Goal: Task Accomplishment & Management: Use online tool/utility

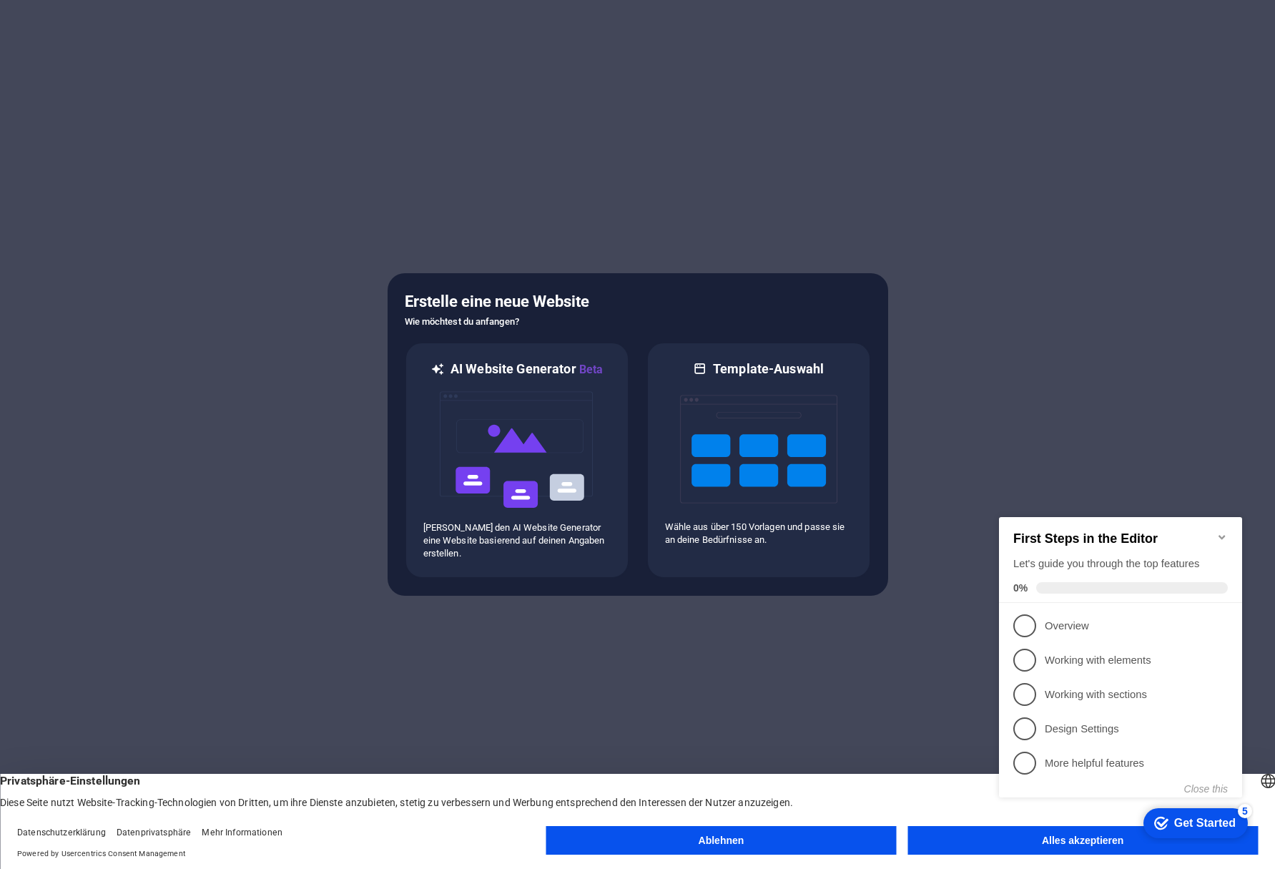
click at [1217, 531] on icon "Minimize checklist" at bounding box center [1222, 536] width 11 height 11
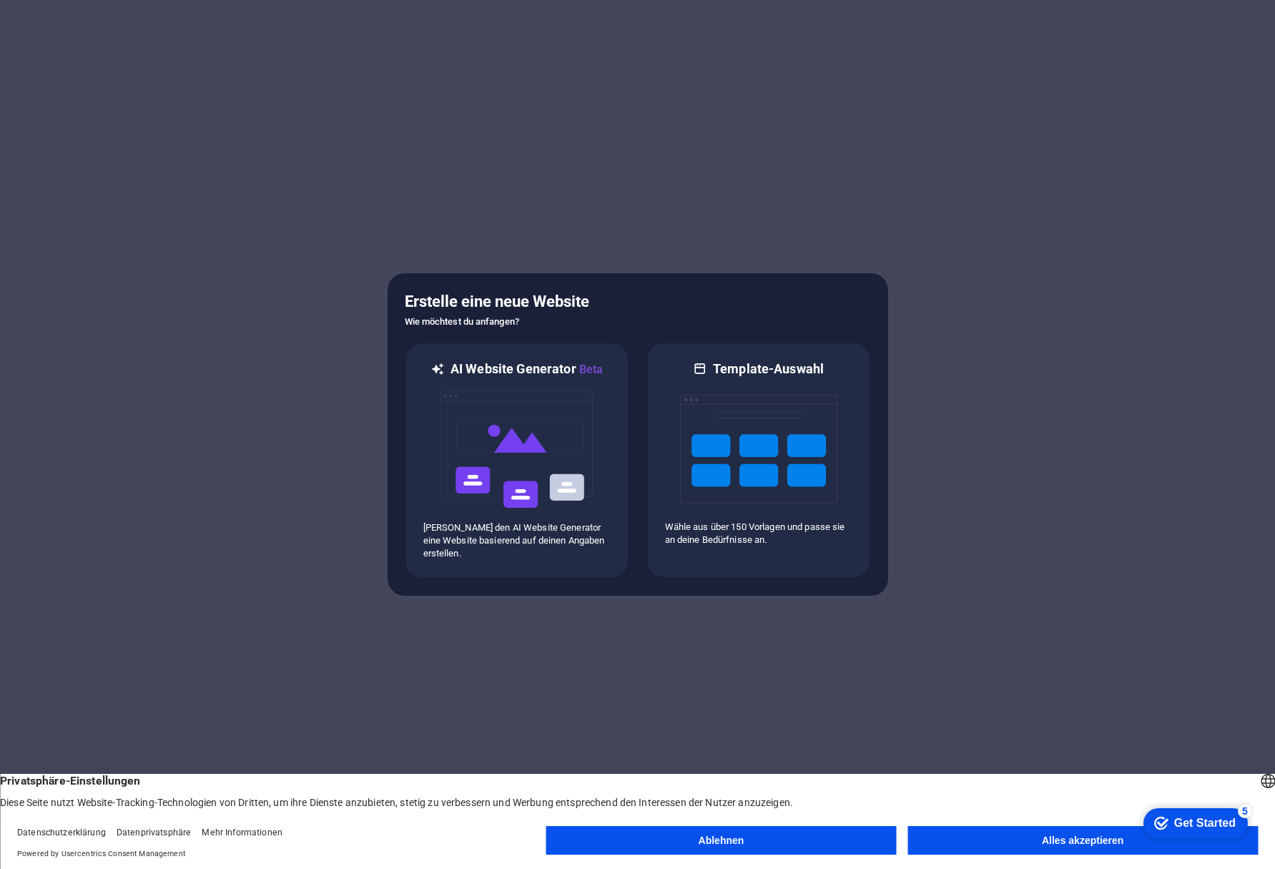
click at [1204, 817] on div "Get Started" at bounding box center [1205, 823] width 62 height 13
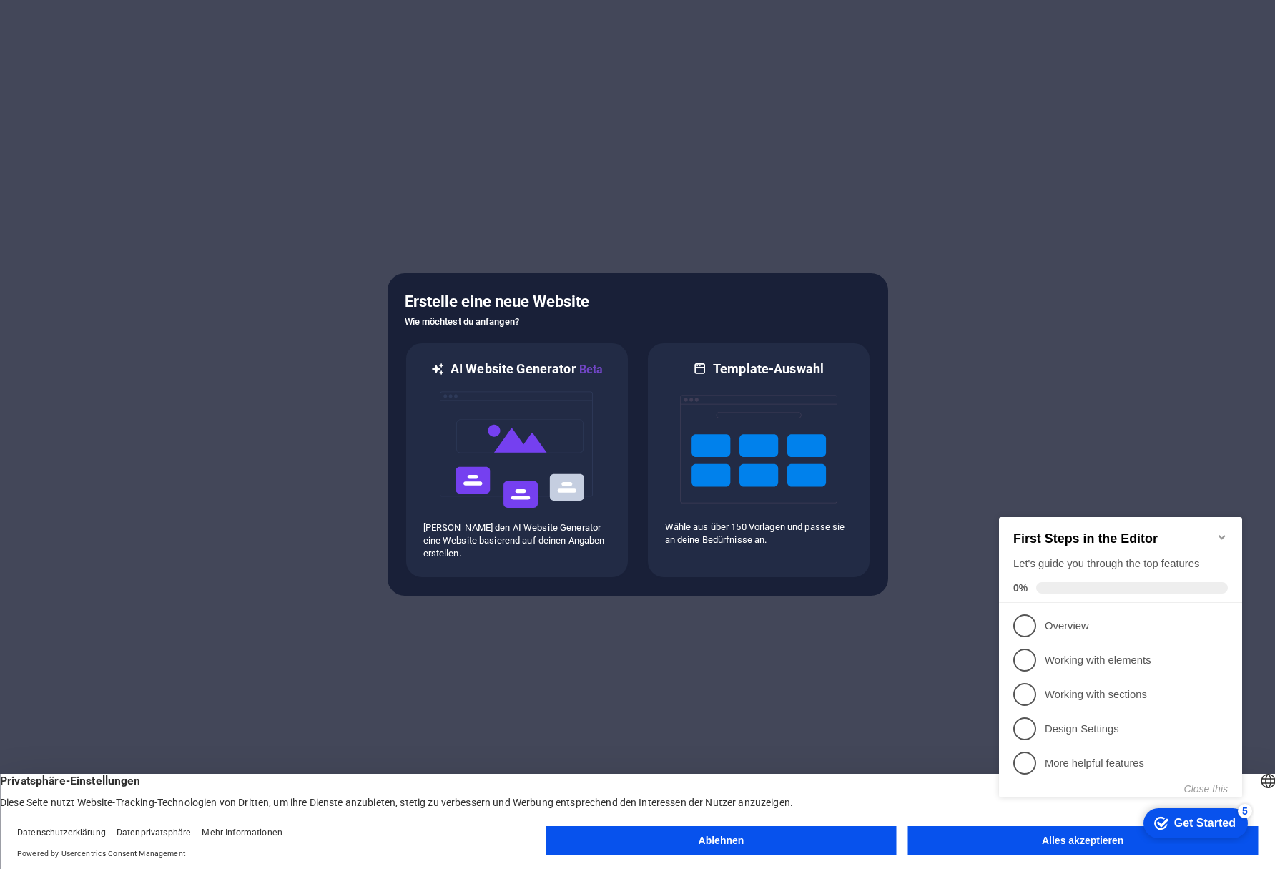
click at [1051, 847] on body "secret-place.hr Drücke [Enter] um ein Element zu editieren! Erstelle eine neue …" at bounding box center [637, 434] width 1275 height 869
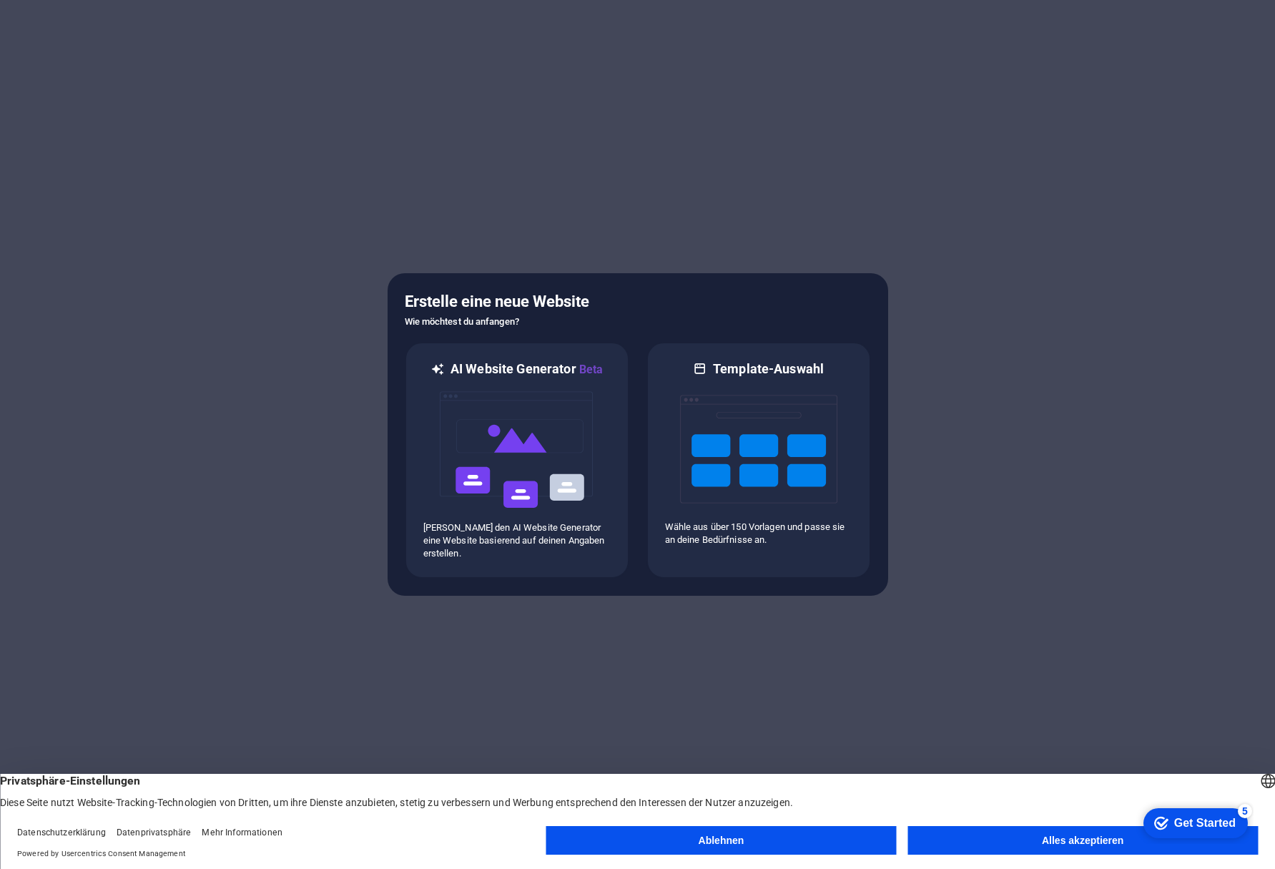
click at [1132, 845] on appcues-checklist "Contextual help checklist present on screen" at bounding box center [1193, 824] width 122 height 46
click at [1046, 842] on button "Alles akzeptieren" at bounding box center [1083, 840] width 350 height 29
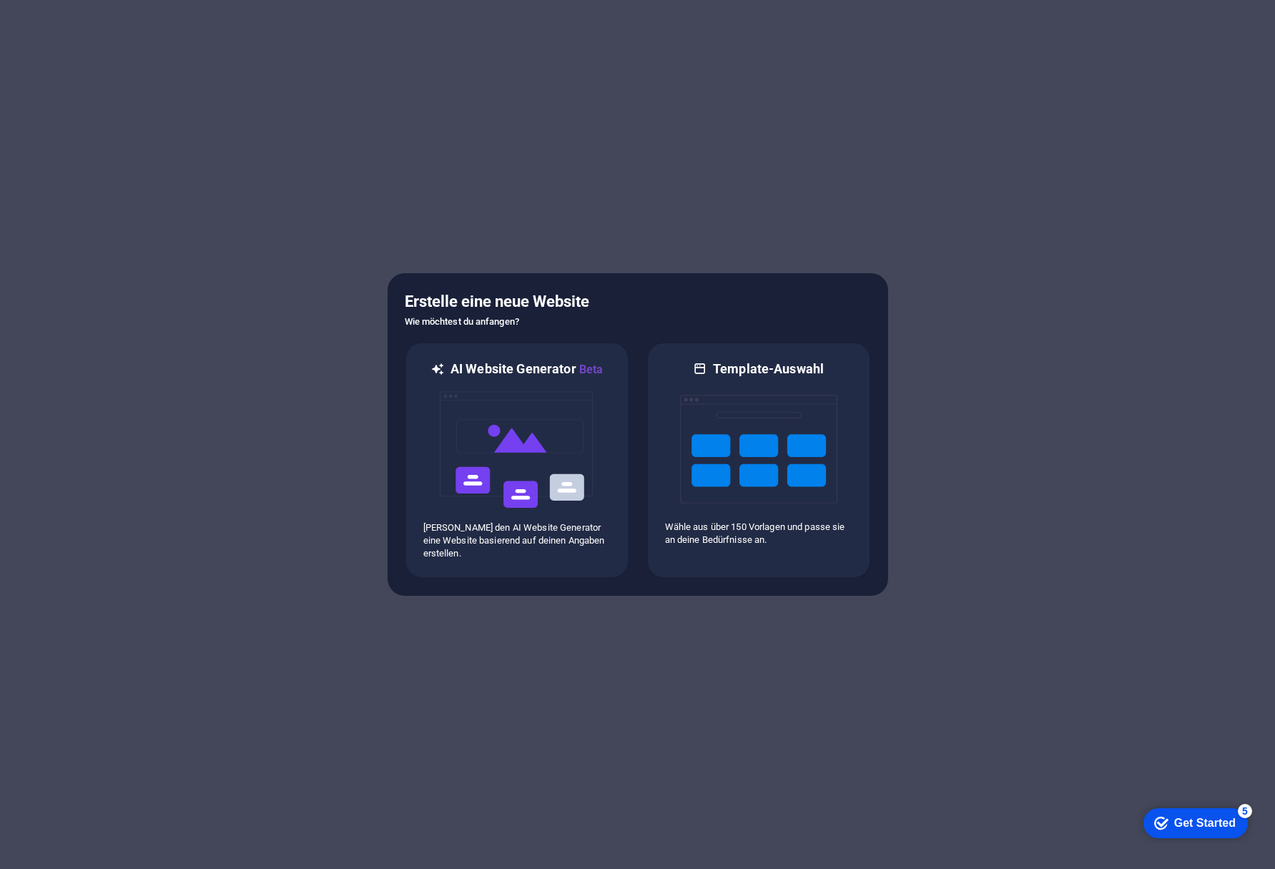
drag, startPoint x: 1043, startPoint y: 597, endPoint x: 1036, endPoint y: 572, distance: 26.2
click at [1043, 596] on div at bounding box center [637, 434] width 1275 height 869
click at [704, 368] on icon at bounding box center [700, 368] width 14 height 17
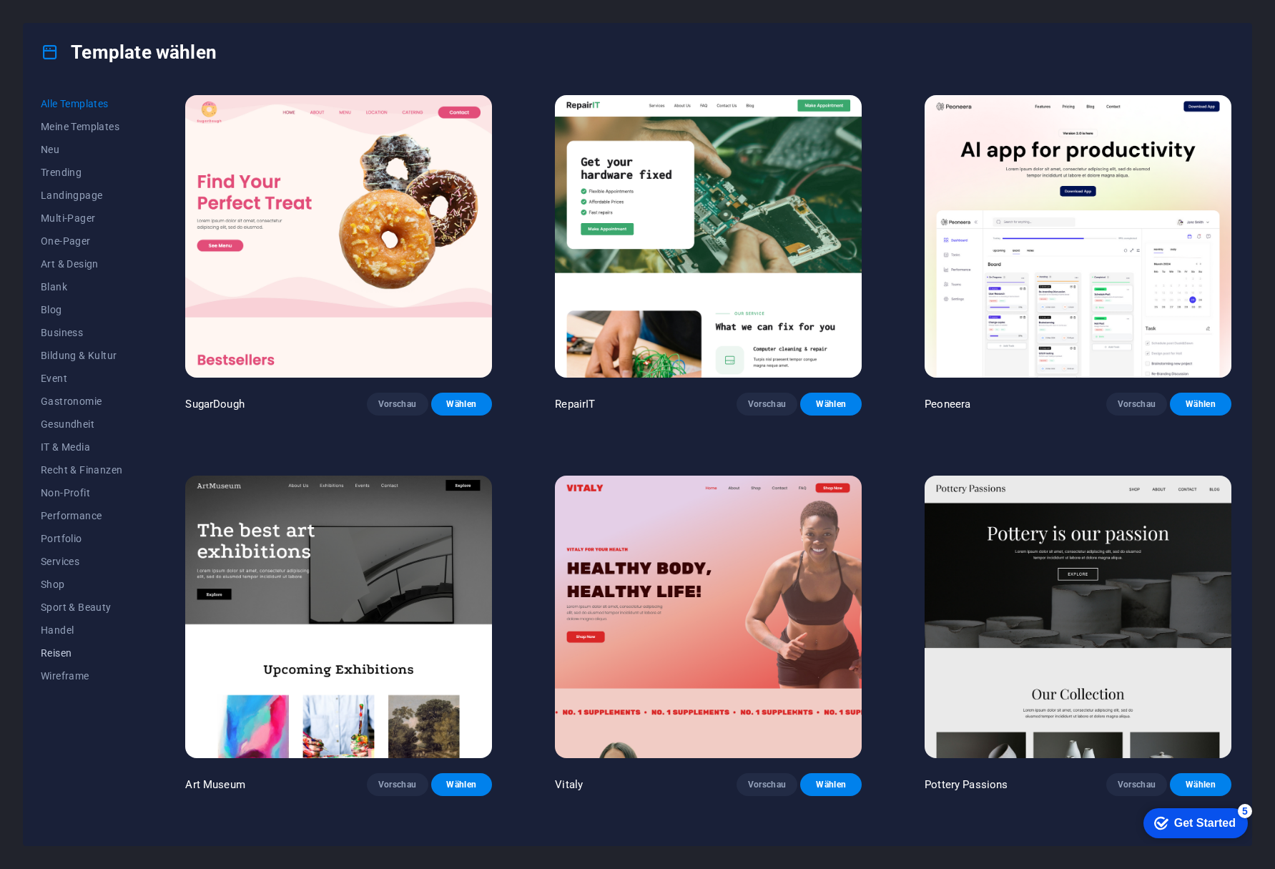
click at [54, 650] on span "Reisen" at bounding box center [82, 652] width 82 height 11
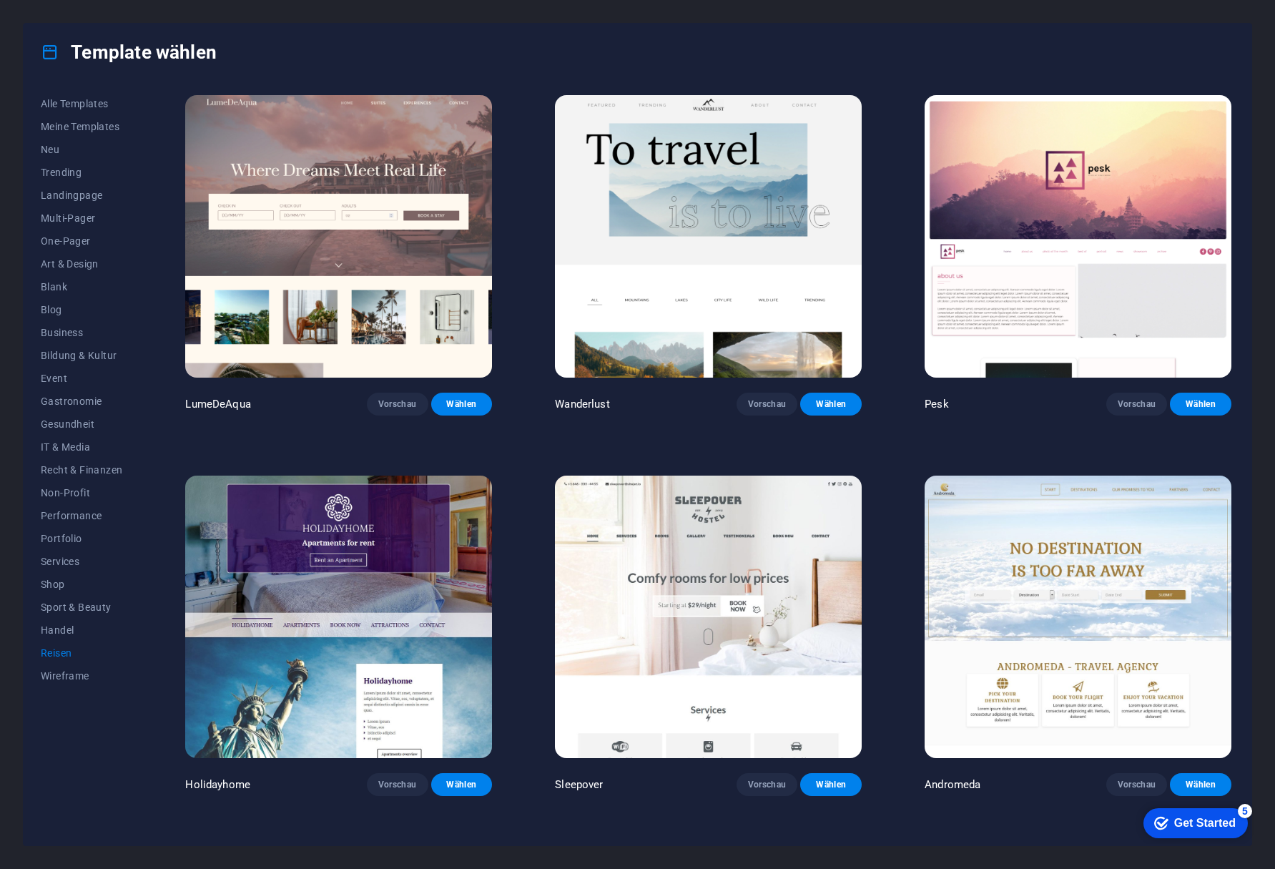
click at [1001, 579] on img at bounding box center [1078, 617] width 307 height 283
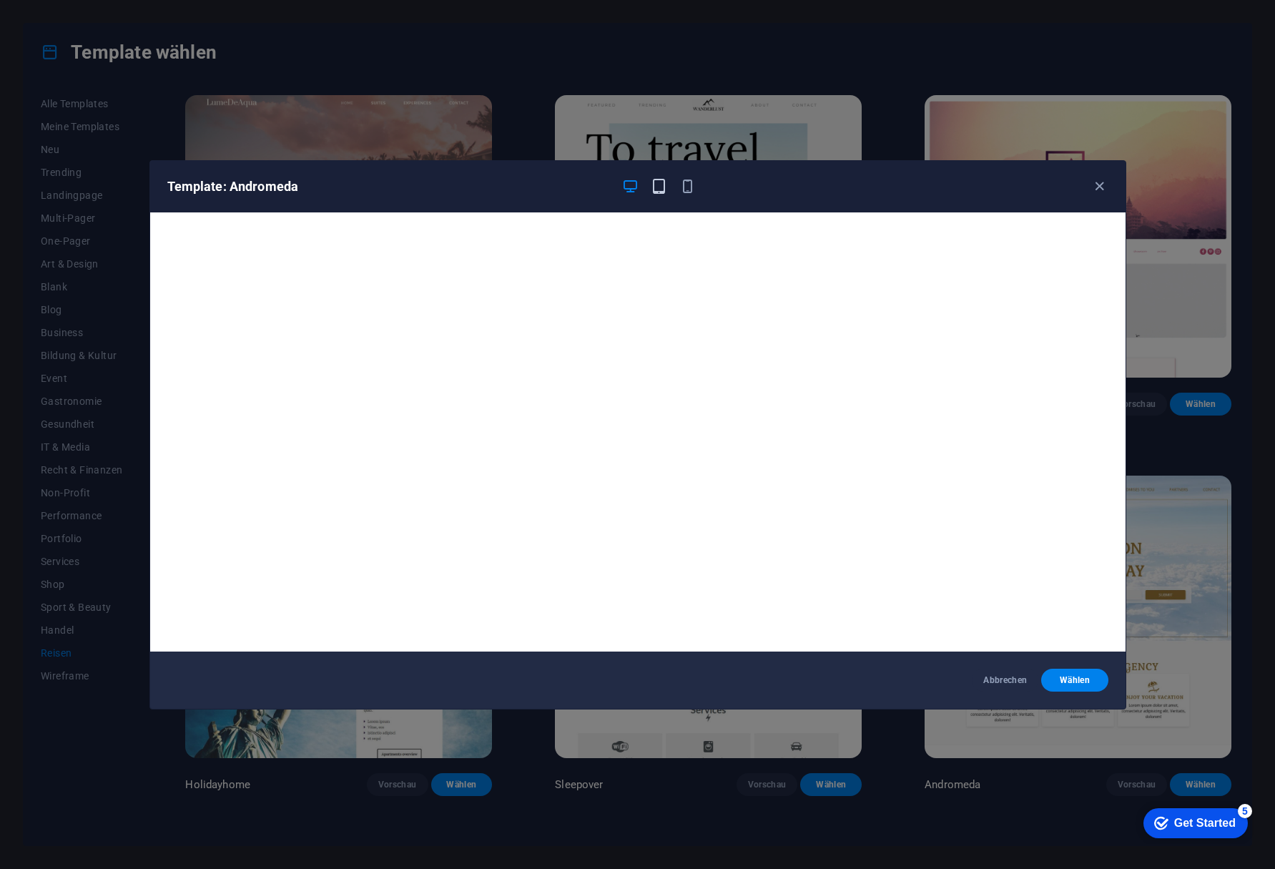
click at [667, 185] on icon "button" at bounding box center [659, 186] width 16 height 16
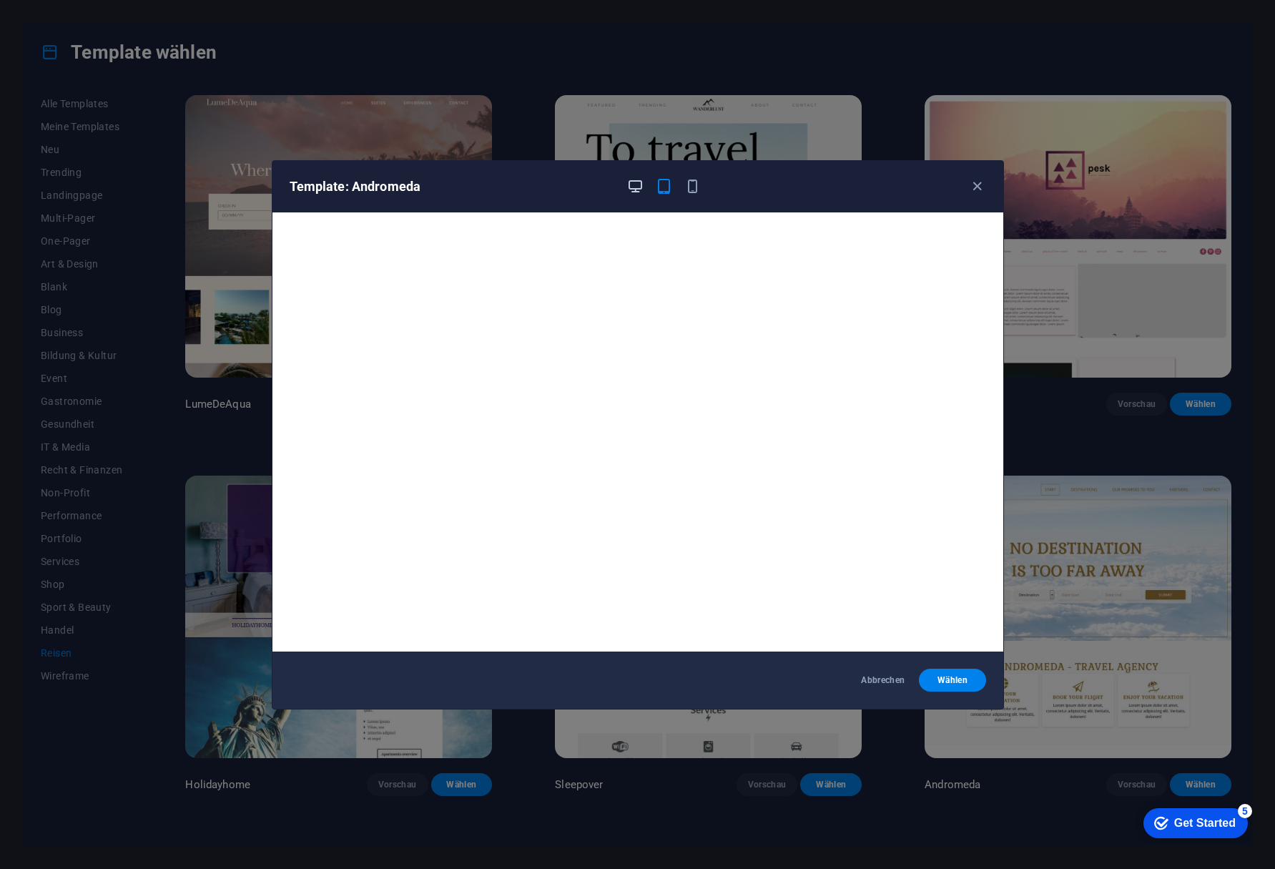
click at [638, 187] on icon "button" at bounding box center [635, 186] width 16 height 16
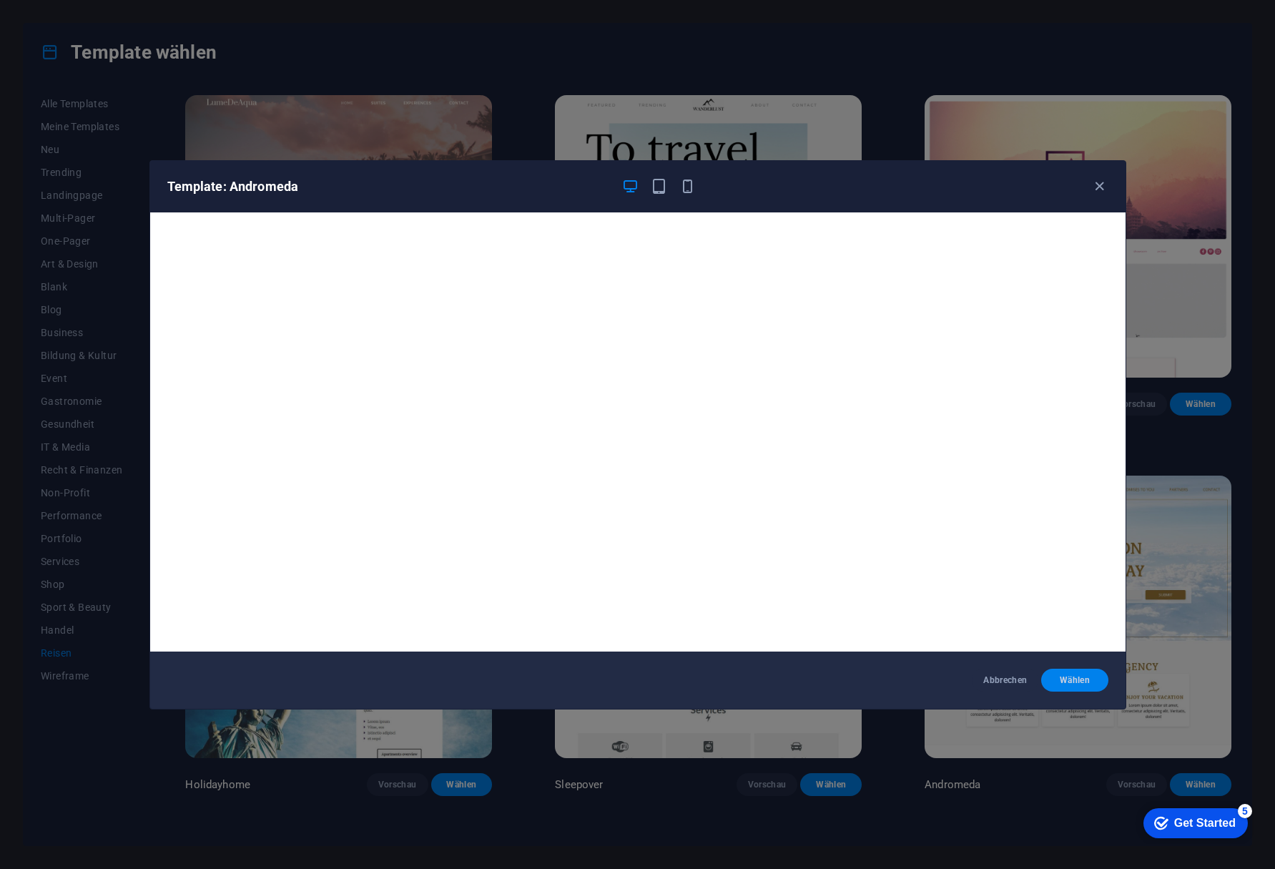
click at [1055, 687] on button "Wählen" at bounding box center [1074, 680] width 67 height 23
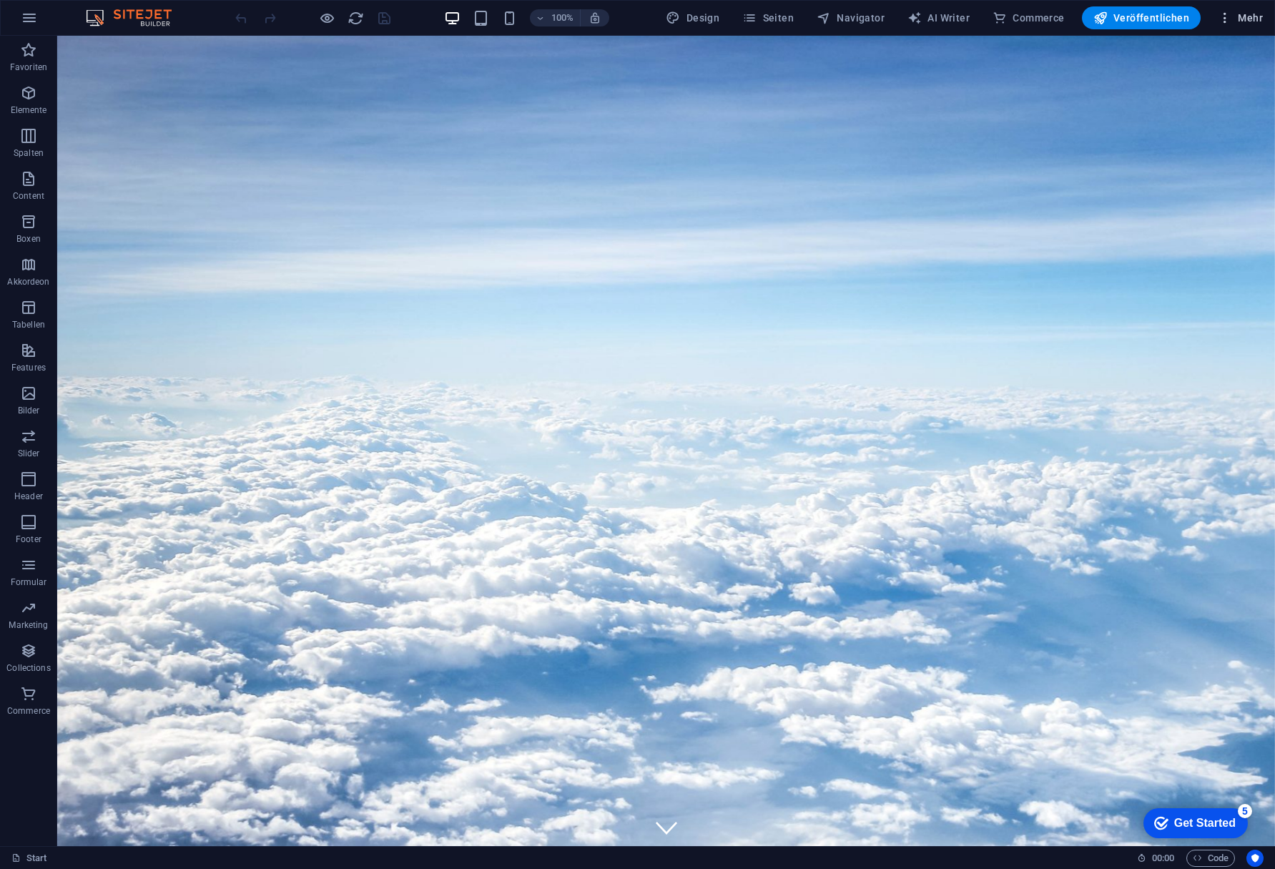
click at [1229, 19] on icon "button" at bounding box center [1225, 18] width 14 height 14
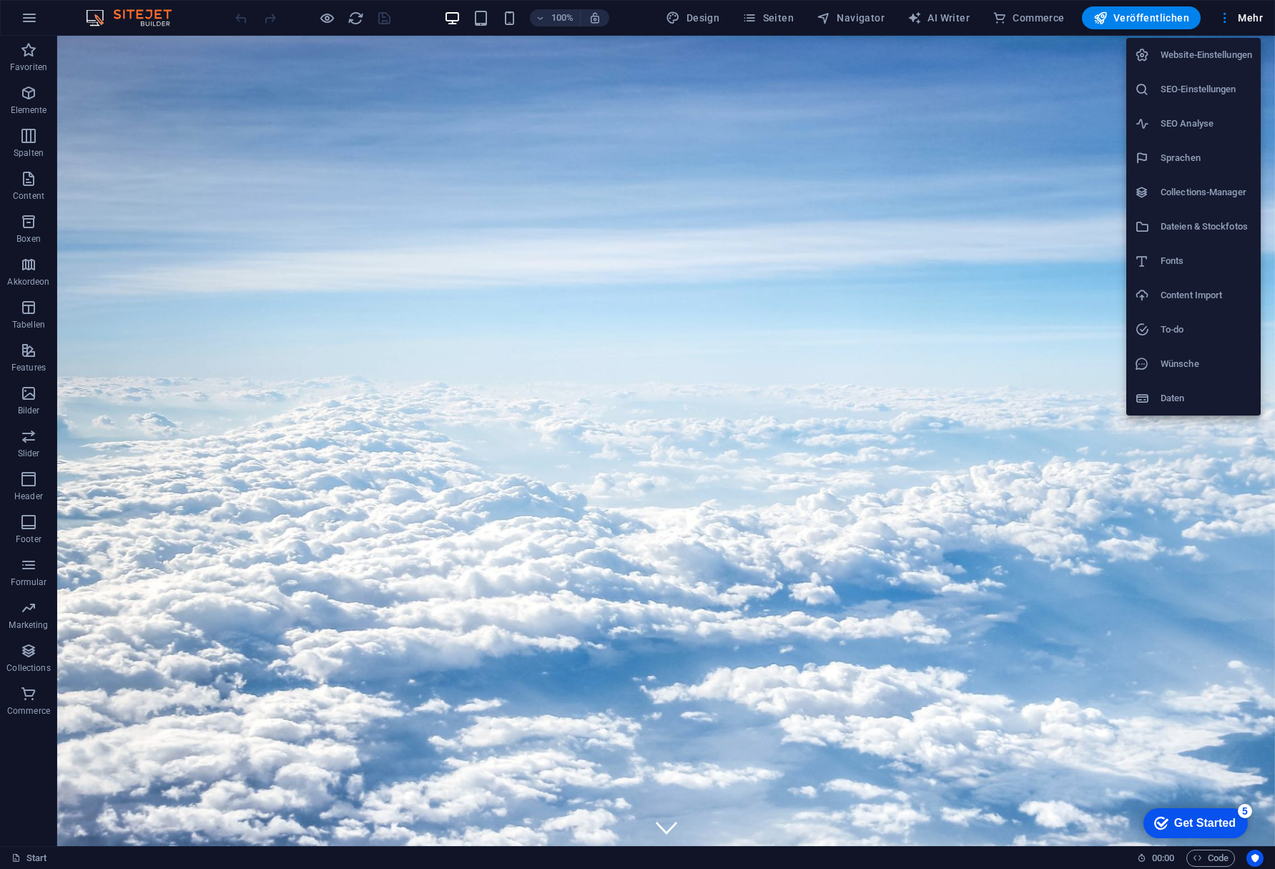
click at [928, 117] on div at bounding box center [637, 434] width 1275 height 869
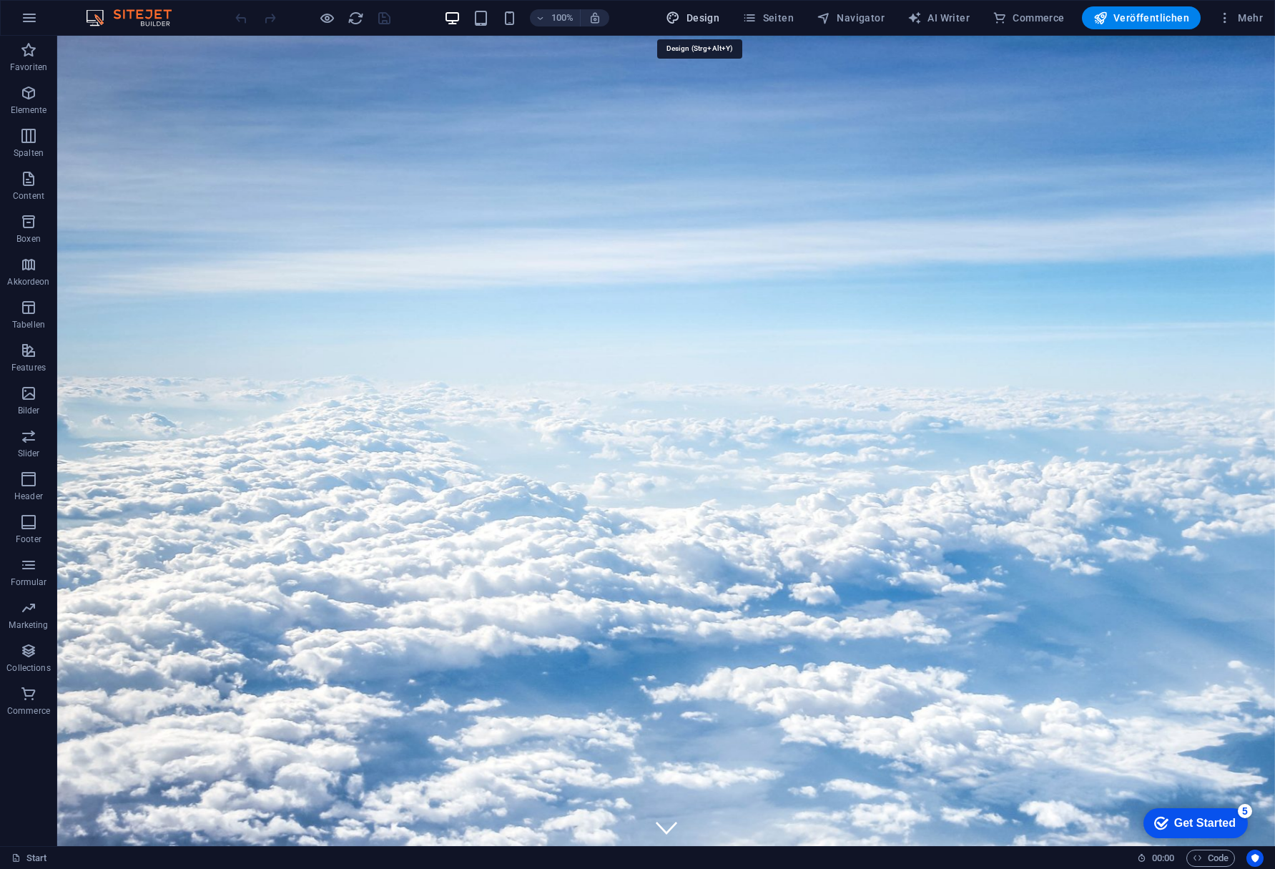
click at [709, 14] on span "Design" at bounding box center [693, 18] width 54 height 14
select select "px"
select select "300"
select select "px"
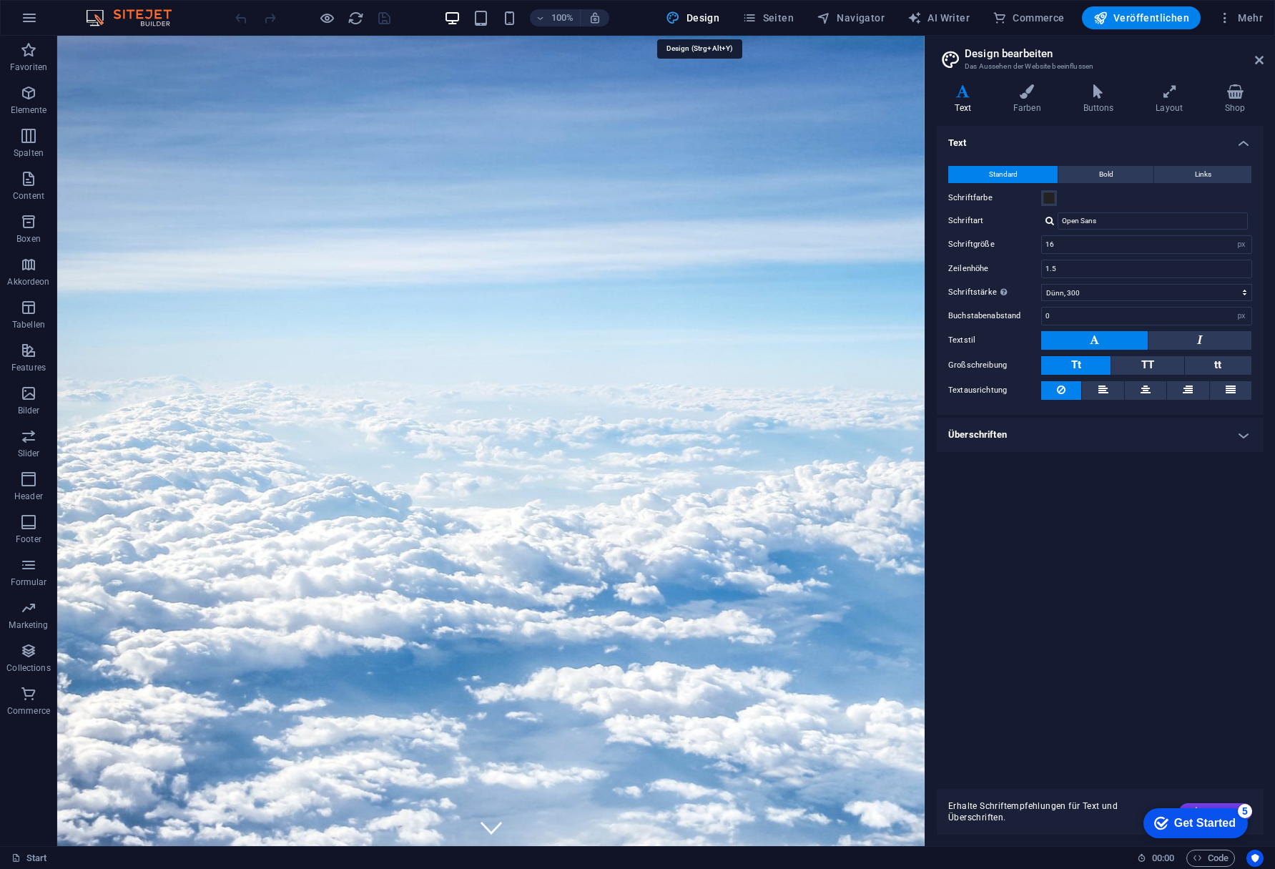
click at [709, 14] on span "Design" at bounding box center [693, 18] width 54 height 14
click at [764, 19] on span "Seiten" at bounding box center [767, 18] width 51 height 14
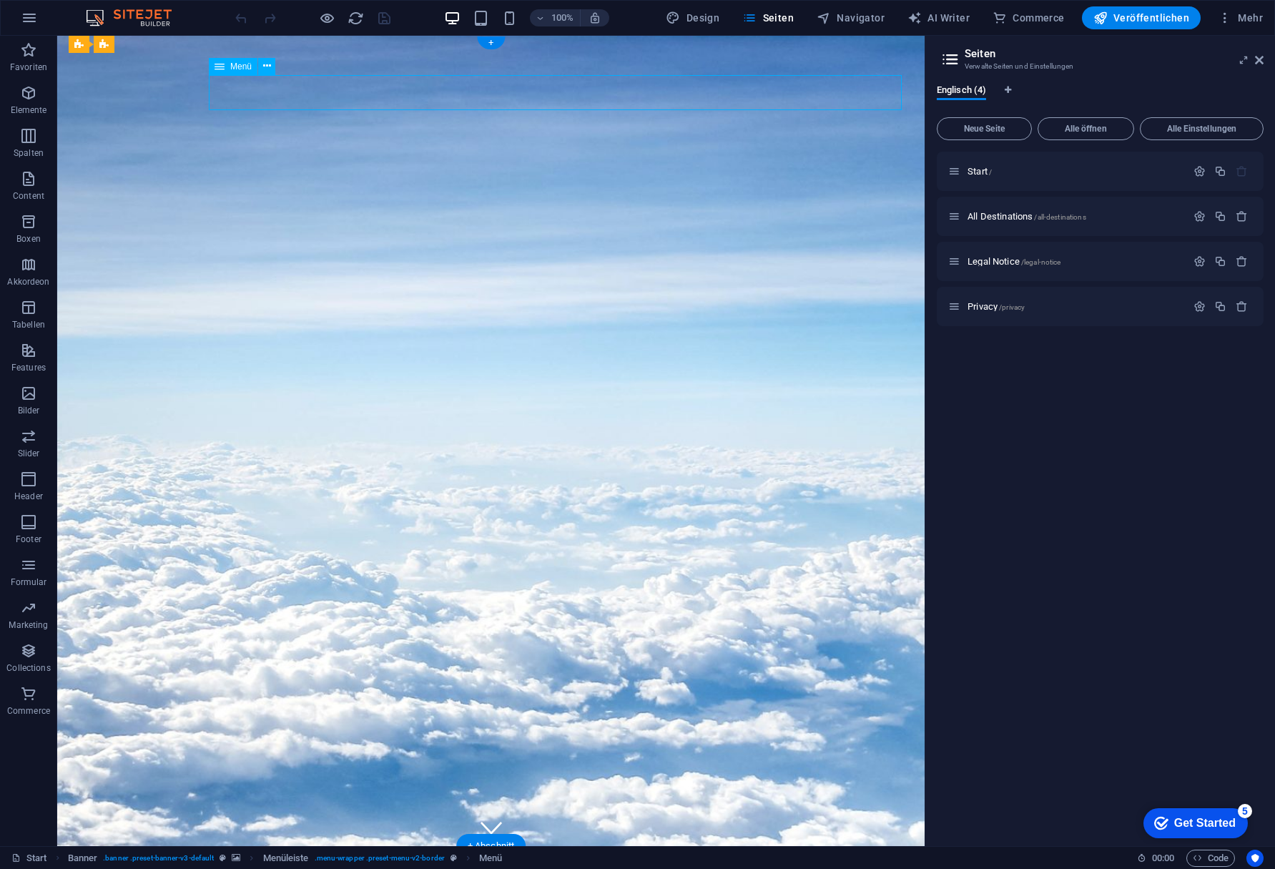
select select "1"
select select
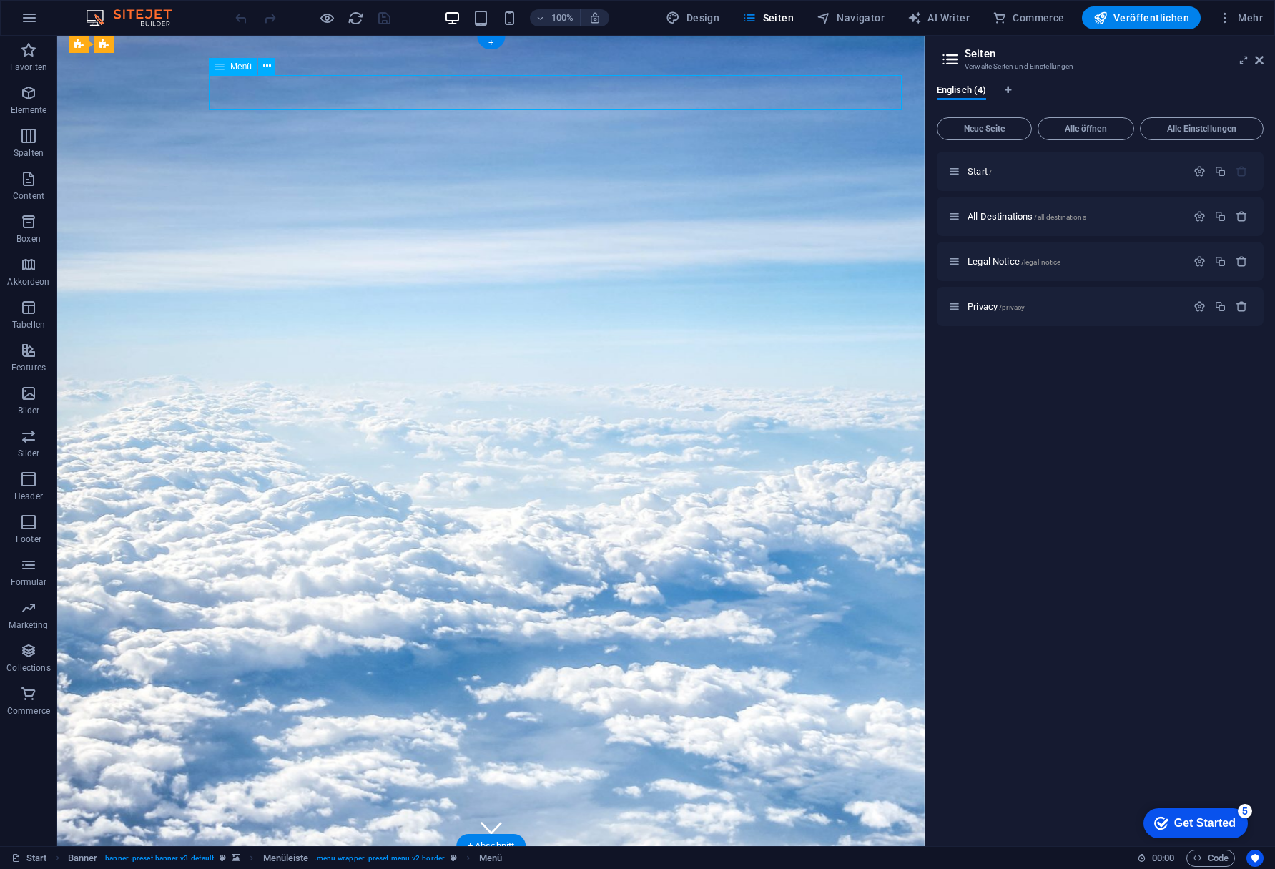
select select "1"
select select
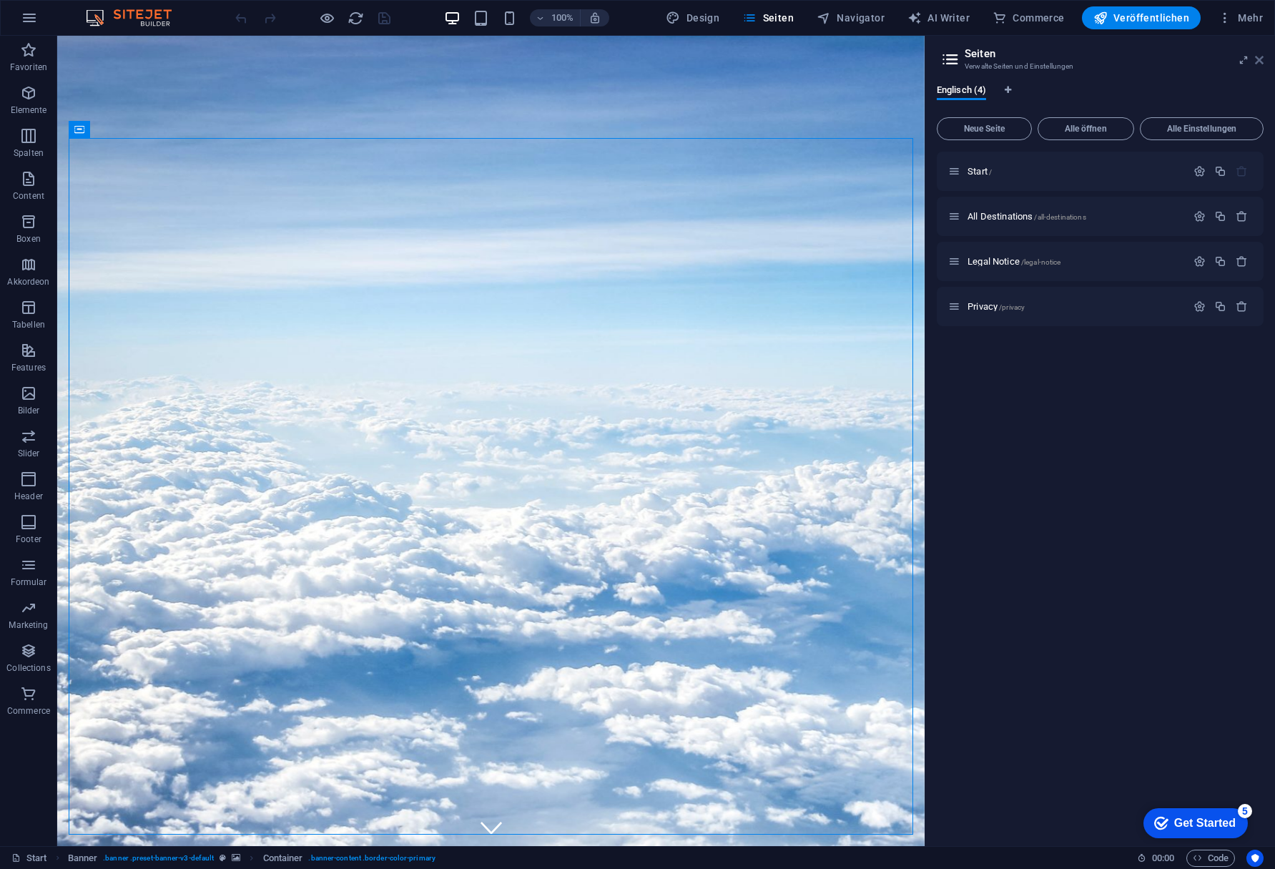
click at [1257, 62] on icon at bounding box center [1259, 59] width 9 height 11
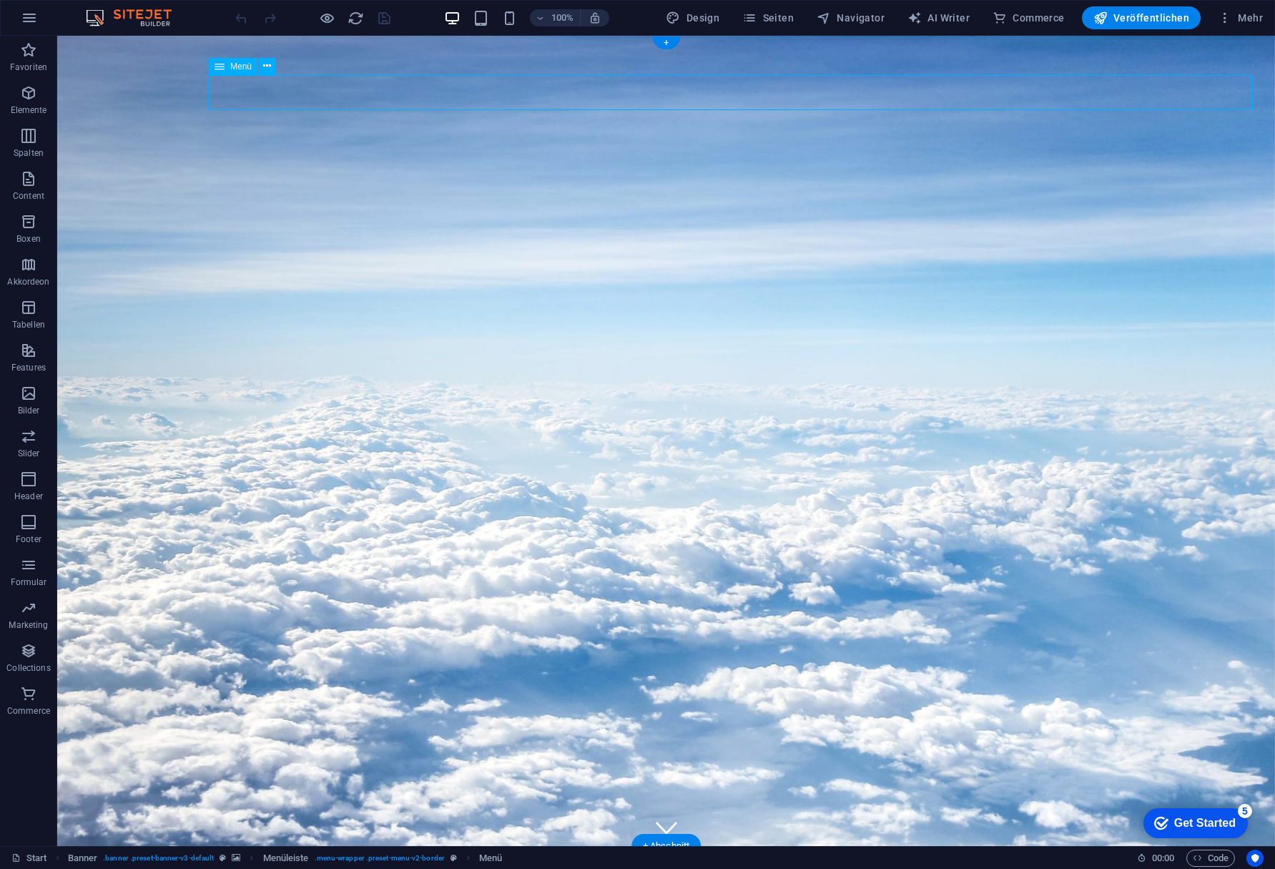
click at [672, 44] on div "+" at bounding box center [666, 42] width 28 height 13
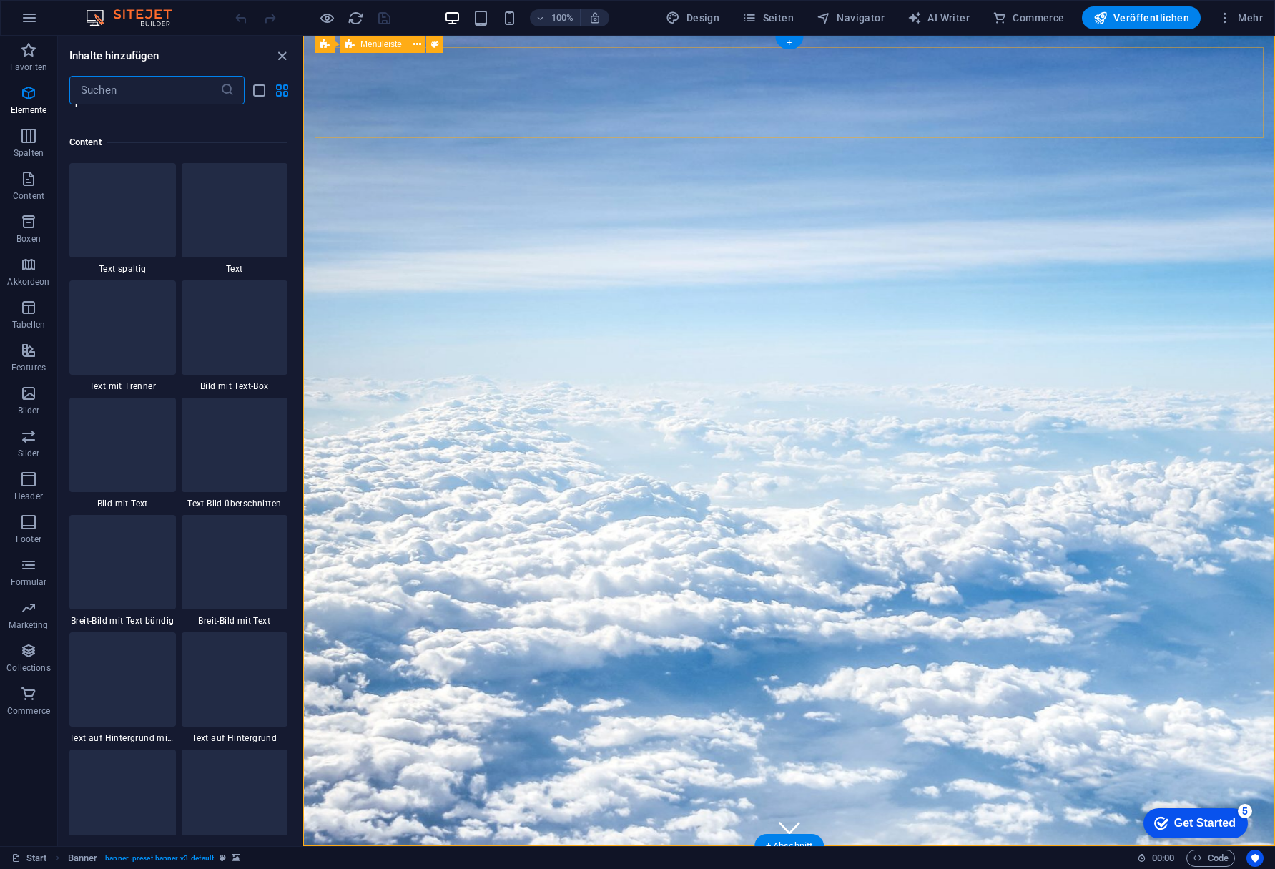
scroll to position [2502, 0]
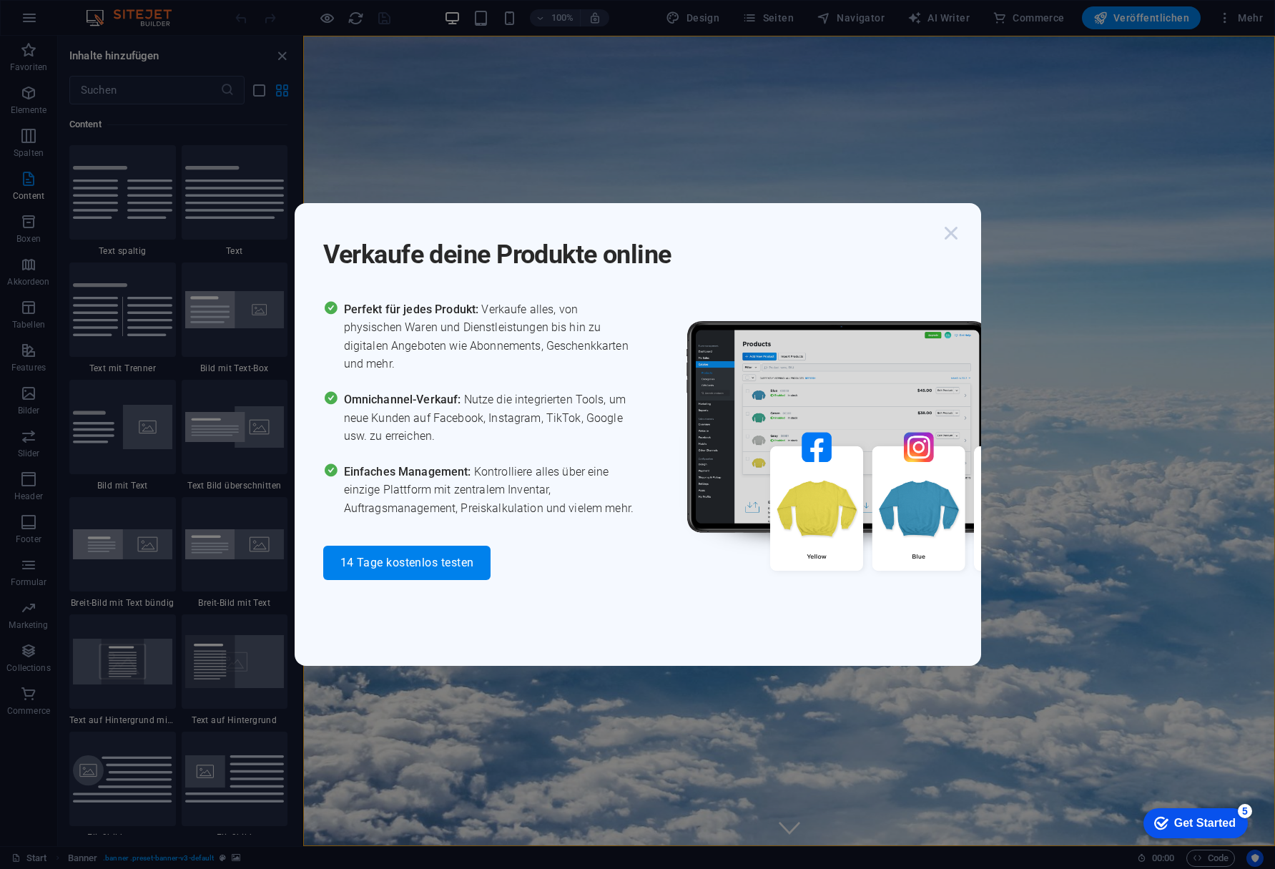
click at [948, 237] on icon "button" at bounding box center [951, 233] width 26 height 26
